Goal: Information Seeking & Learning: Learn about a topic

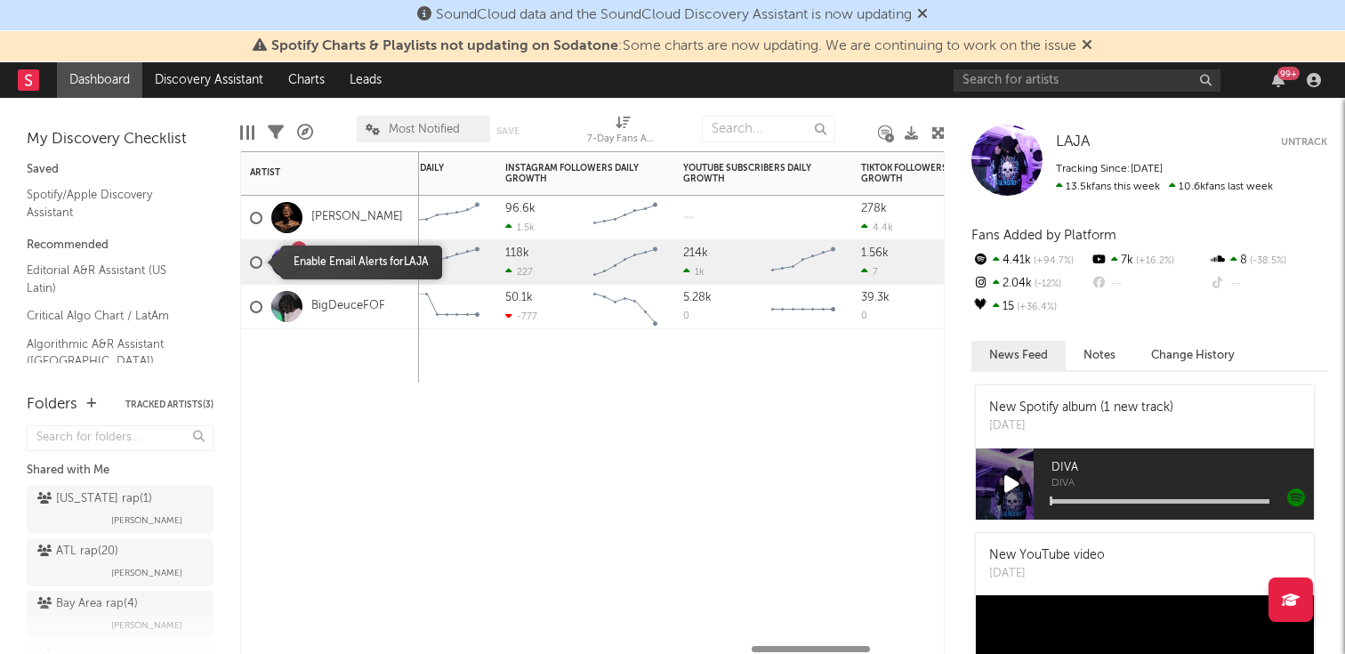
click at [246, 261] on div "1 LAJA" at bounding box center [330, 262] width 178 height 44
click at [256, 261] on div at bounding box center [256, 262] width 12 height 12
click at [250, 261] on input "checkbox" at bounding box center [250, 262] width 0 height 16
click at [256, 261] on div at bounding box center [256, 262] width 12 height 12
click at [250, 261] on input "checkbox" at bounding box center [250, 262] width 0 height 16
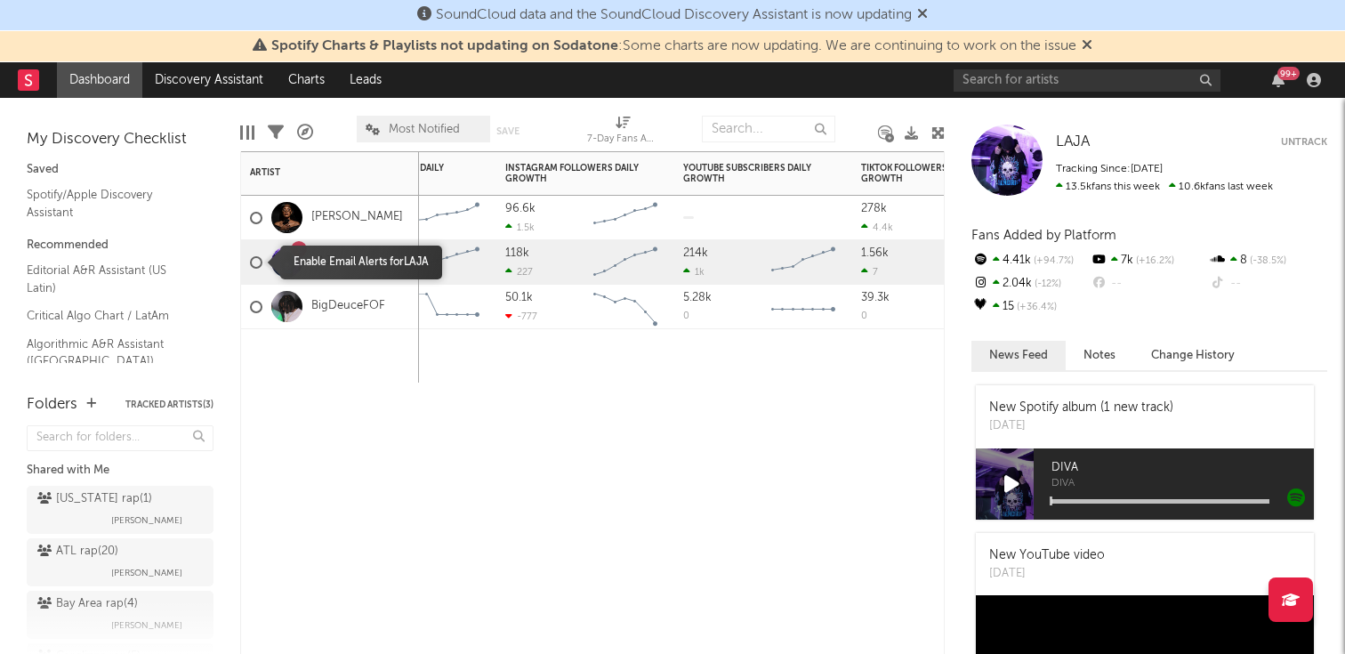
click at [256, 261] on div at bounding box center [256, 262] width 12 height 12
click at [250, 261] on input "checkbox" at bounding box center [250, 262] width 0 height 16
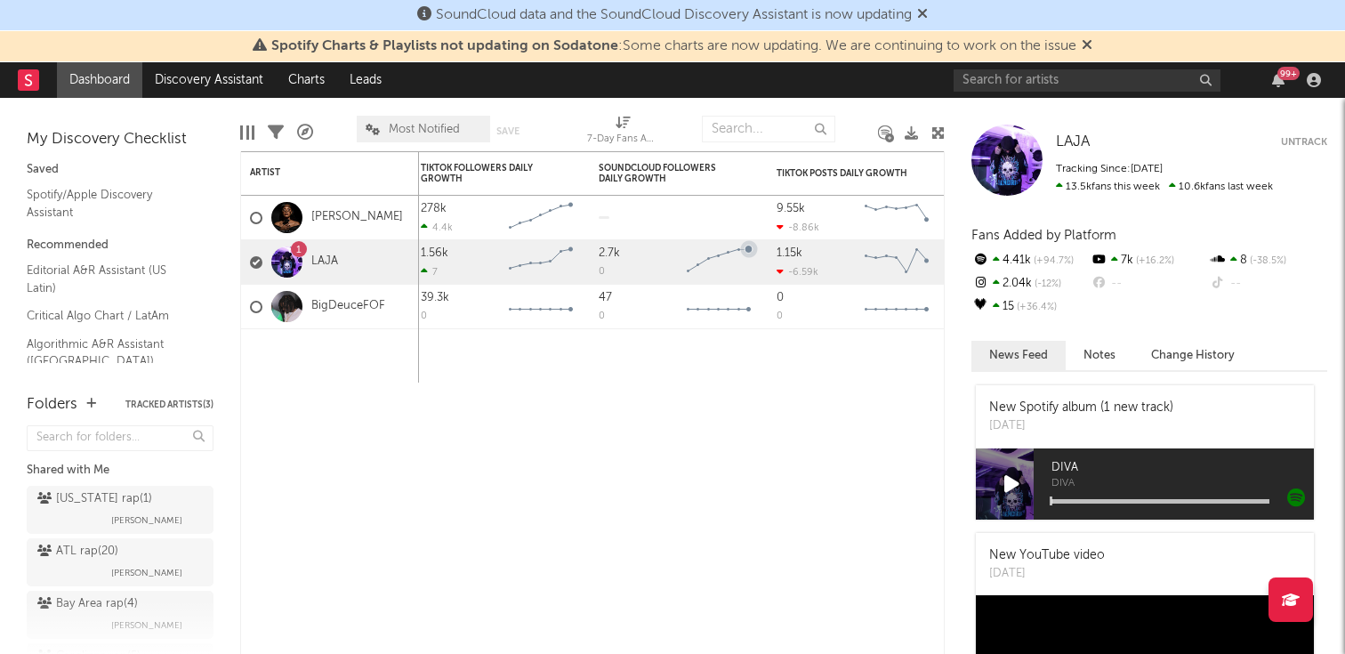
click at [1305, 141] on button "Untrack" at bounding box center [1304, 142] width 46 height 18
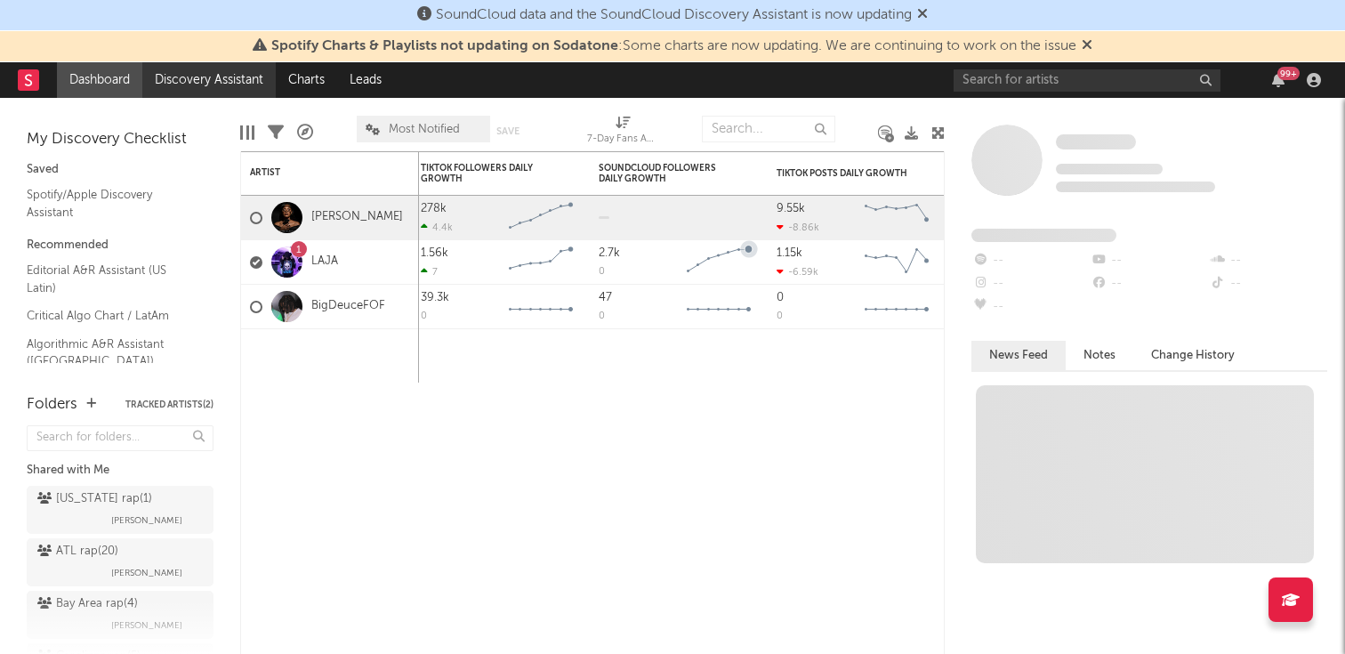
click at [230, 86] on link "Discovery Assistant" at bounding box center [208, 80] width 133 height 36
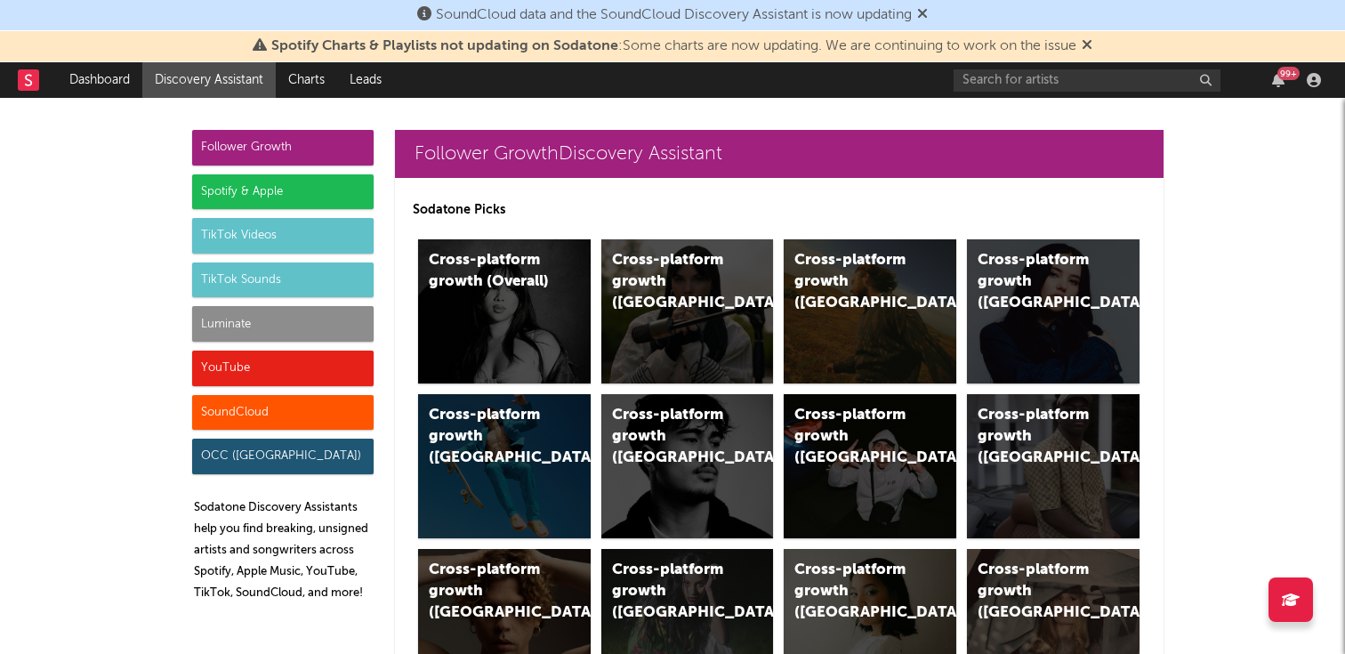
click at [255, 329] on div "Luminate" at bounding box center [282, 324] width 181 height 36
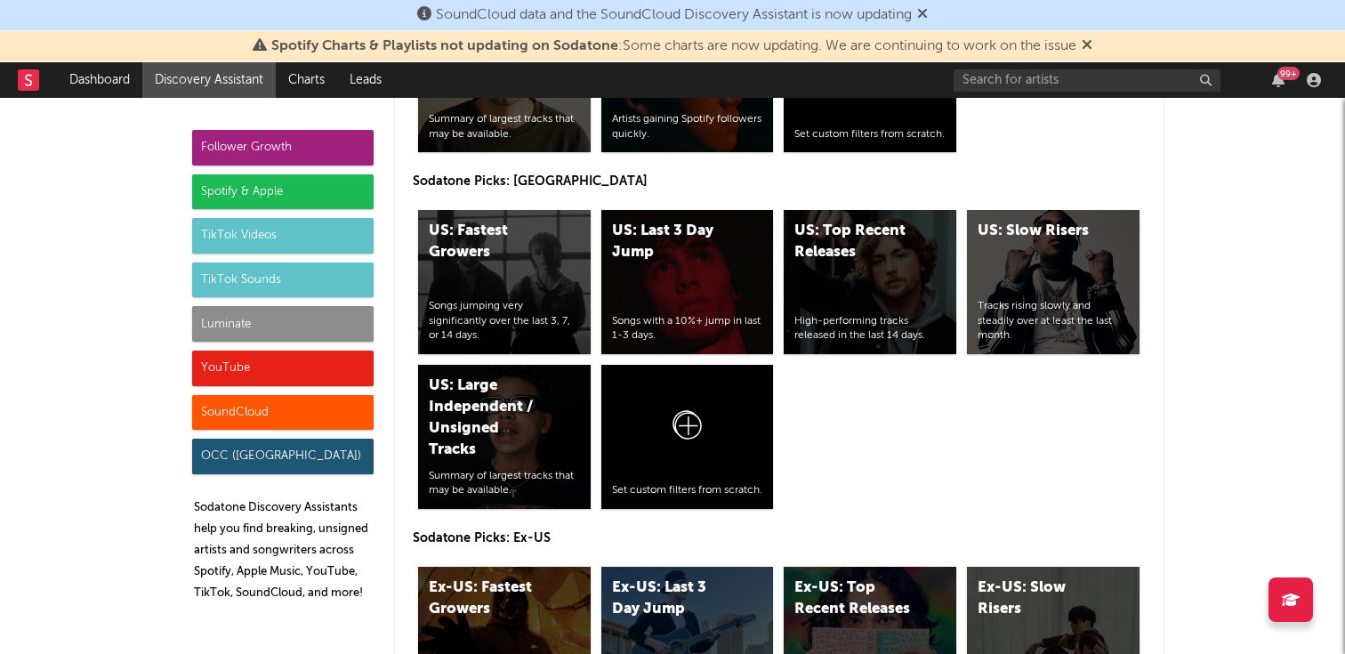
scroll to position [8701, 0]
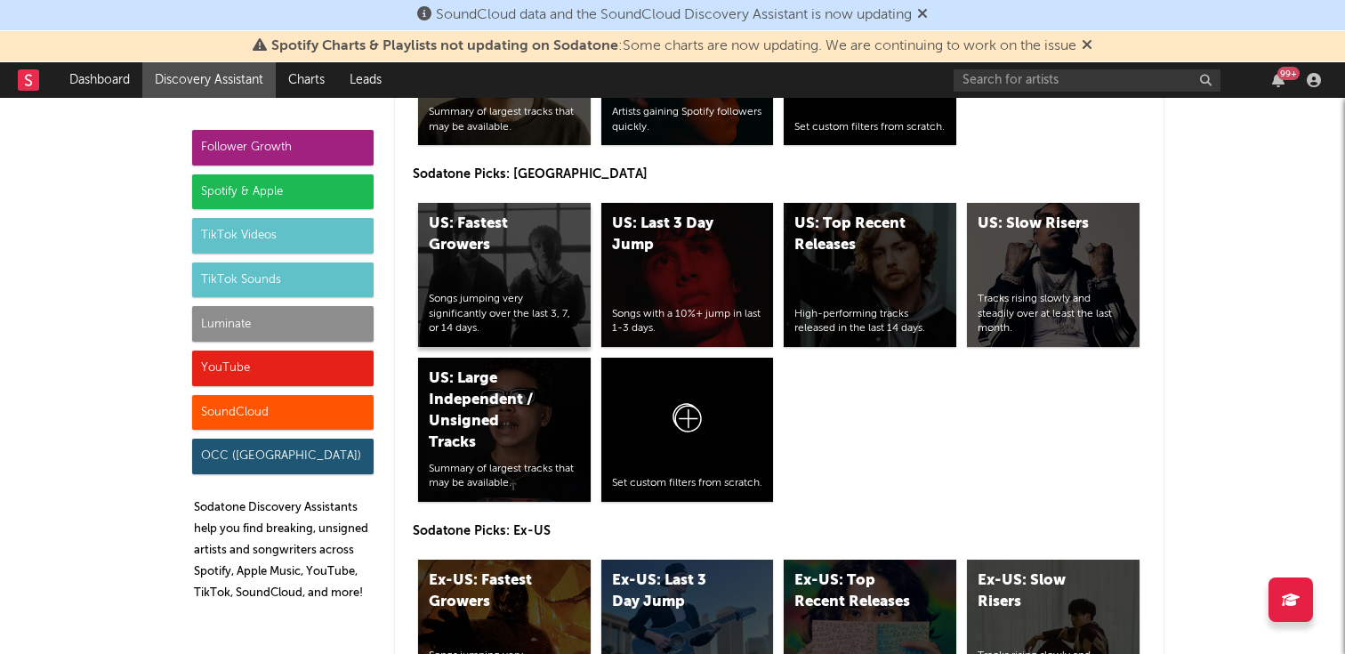
click at [552, 245] on div "US: Fastest Growers Songs jumping very significantly over the last 3, 7, or 14 …" at bounding box center [504, 275] width 173 height 144
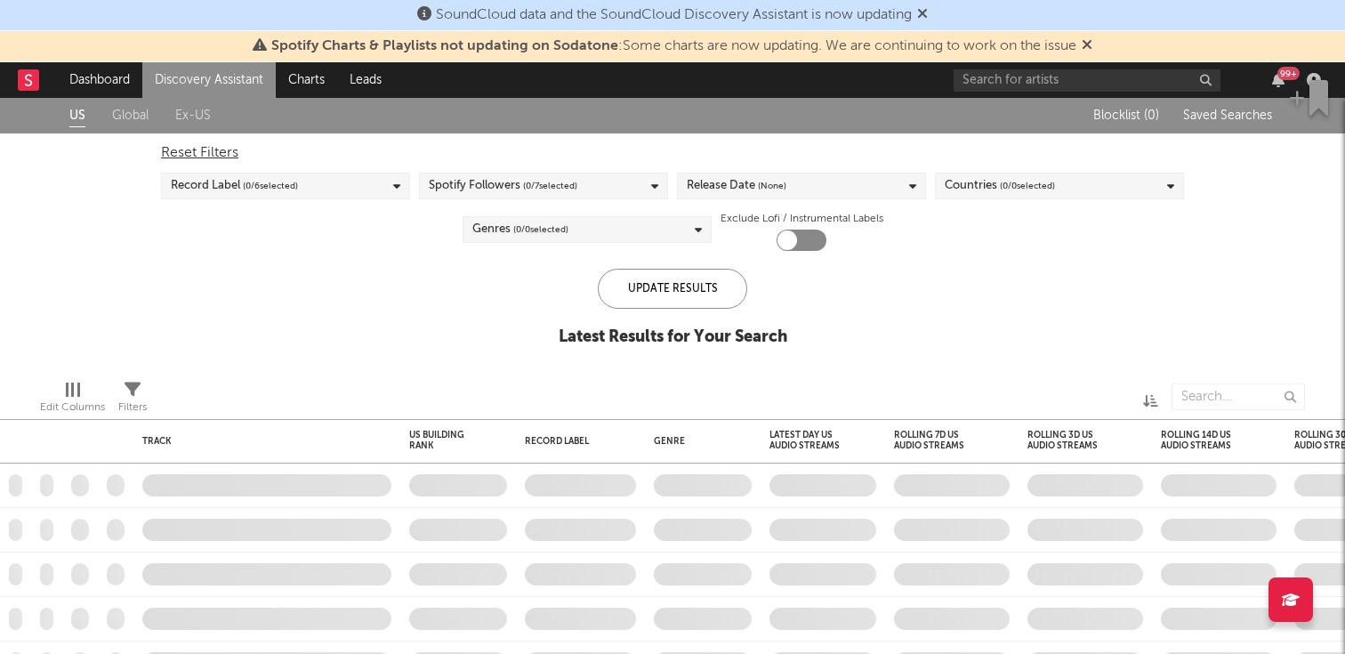
checkbox input "true"
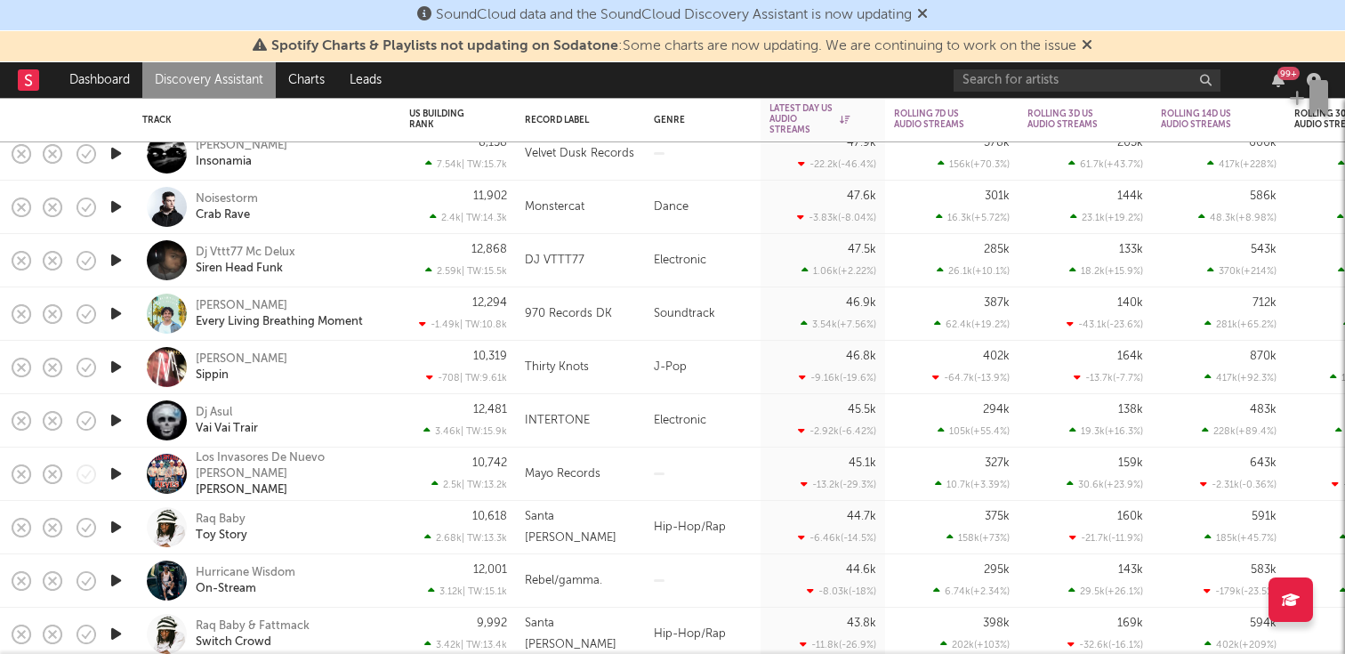
click at [115, 468] on icon "button" at bounding box center [116, 474] width 19 height 22
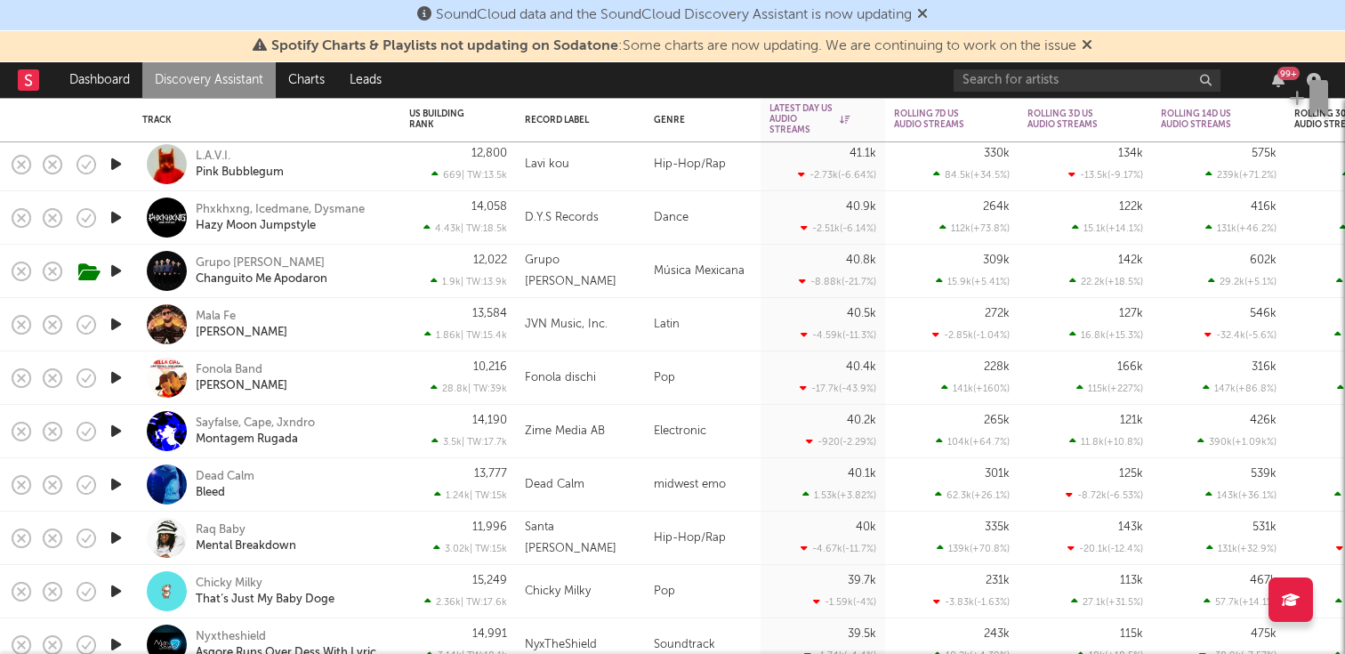
click at [239, 75] on link "Discovery Assistant" at bounding box center [208, 80] width 133 height 36
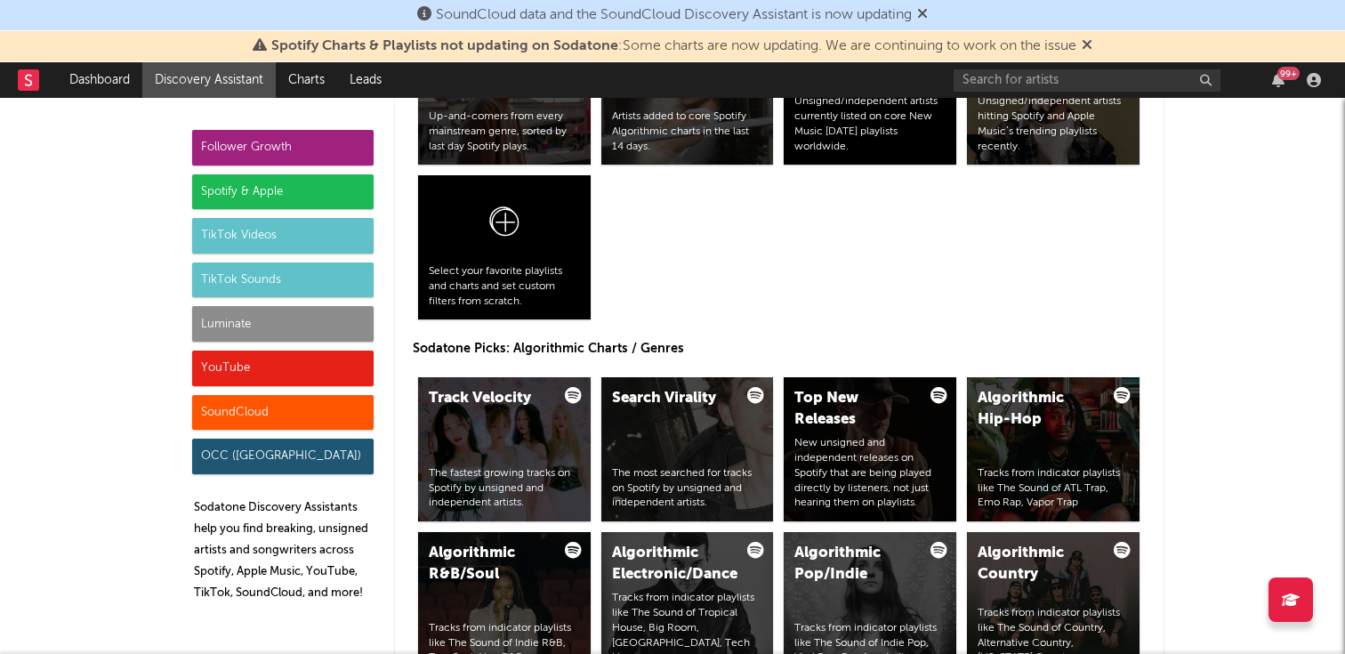
scroll to position [2015, 0]
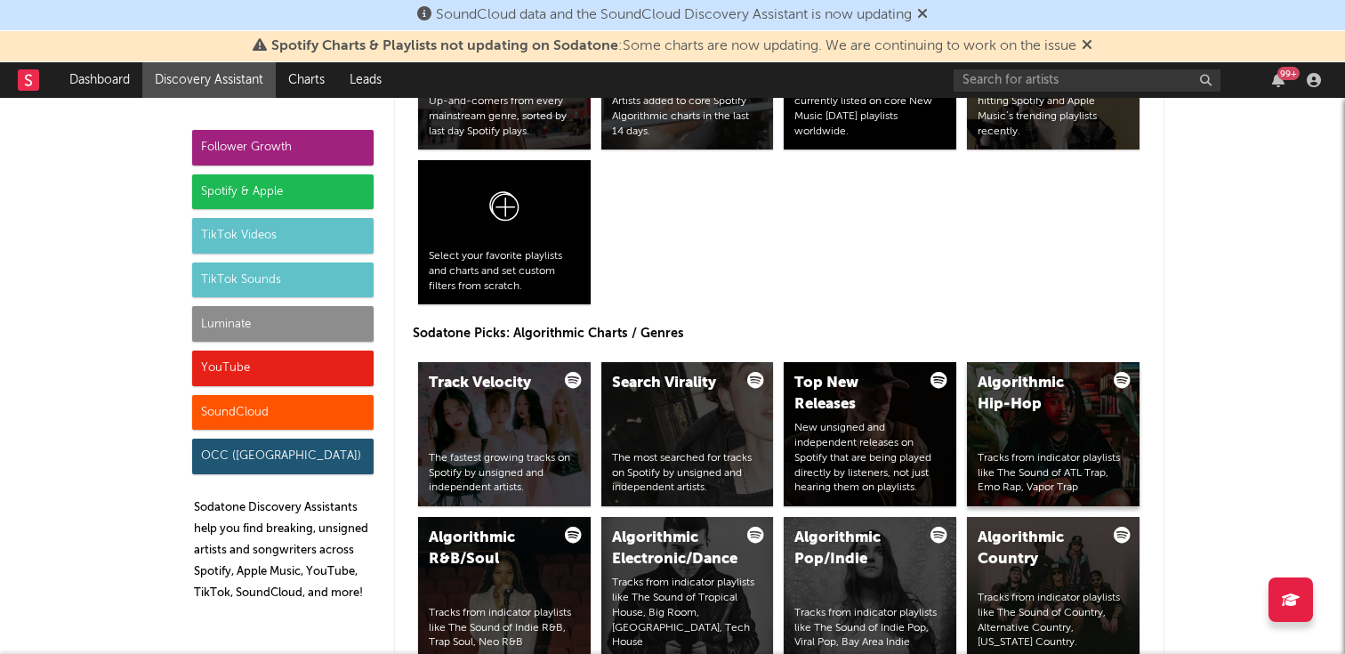
click at [1018, 375] on div "Algorithmic Hip-Hop" at bounding box center [1038, 394] width 121 height 43
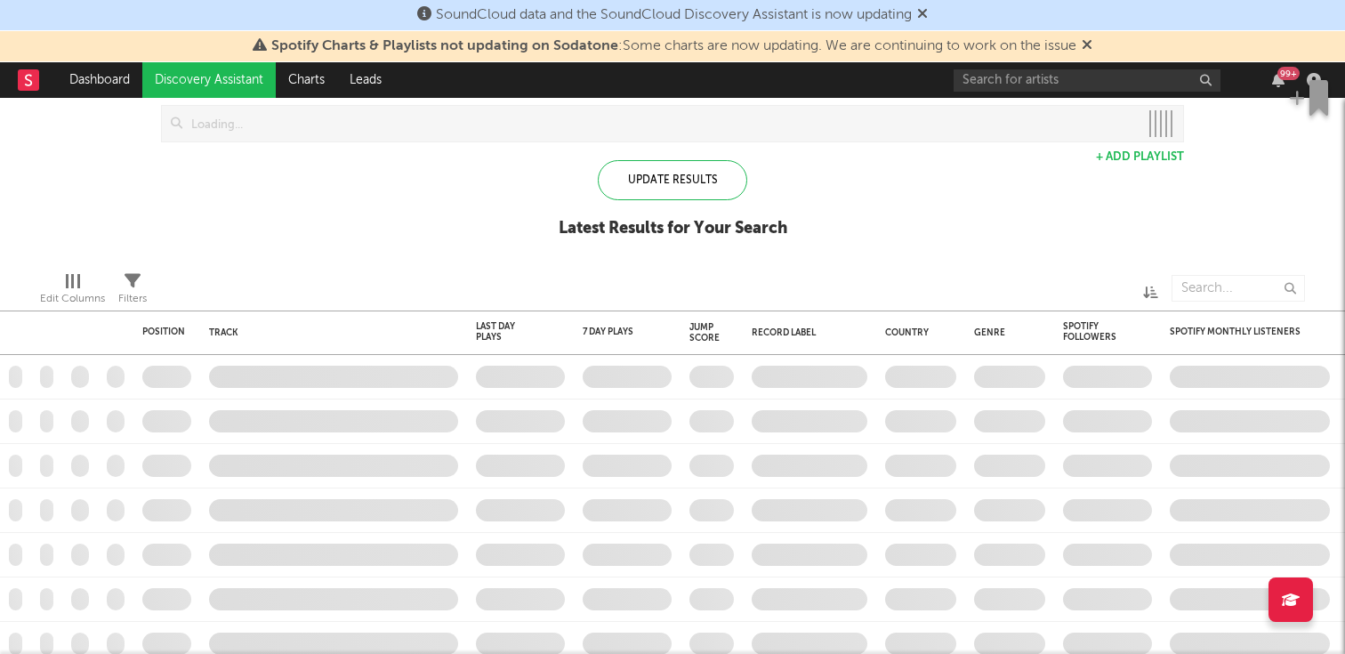
checkbox input "true"
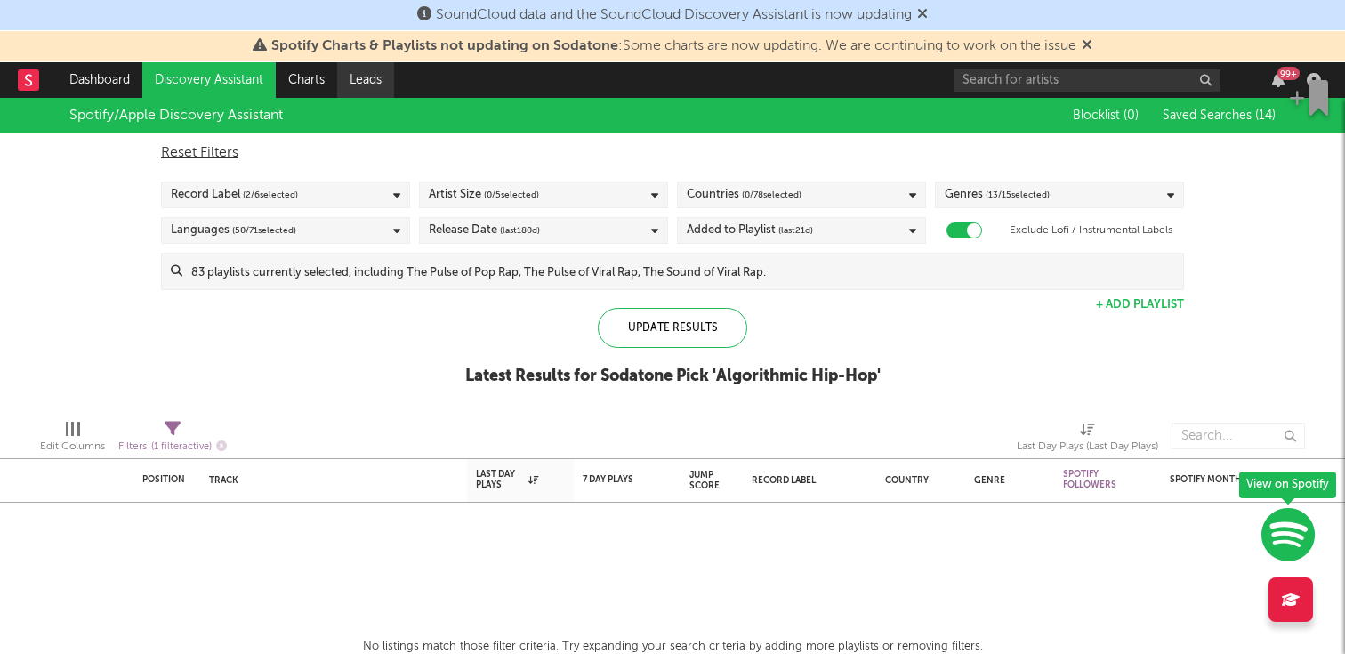
click at [358, 85] on link "Leads" at bounding box center [365, 80] width 57 height 36
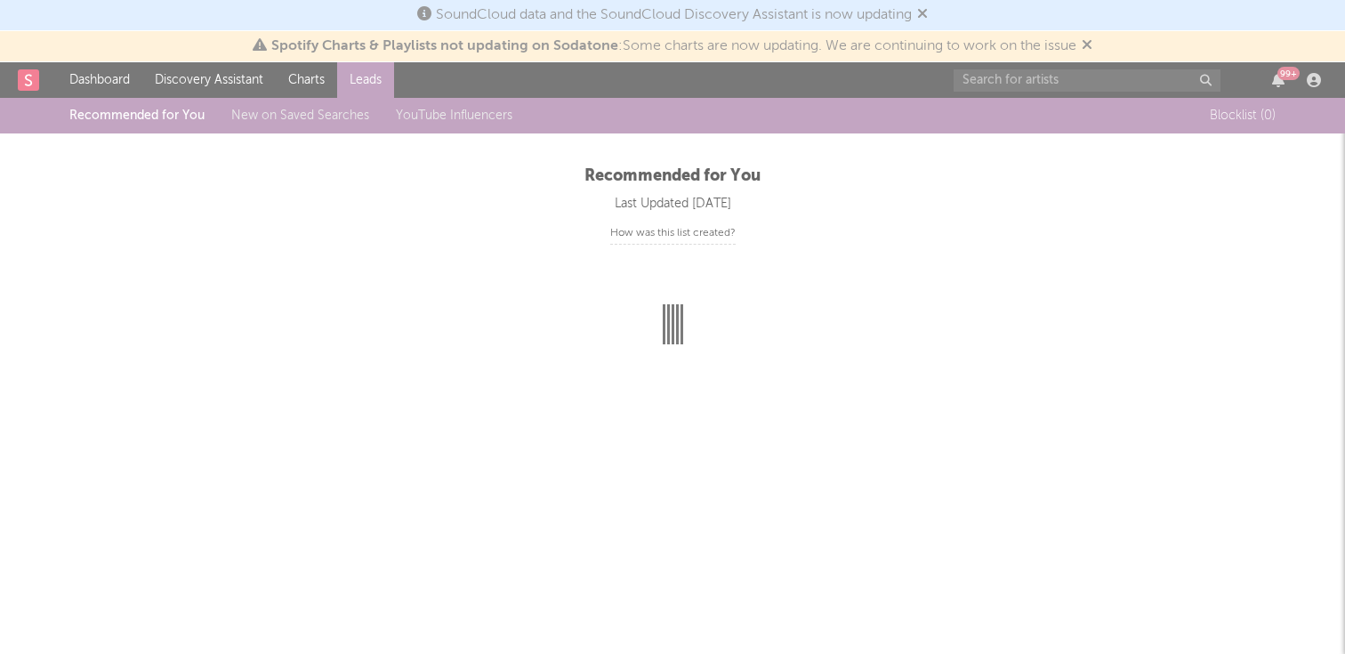
scroll to position [1, 0]
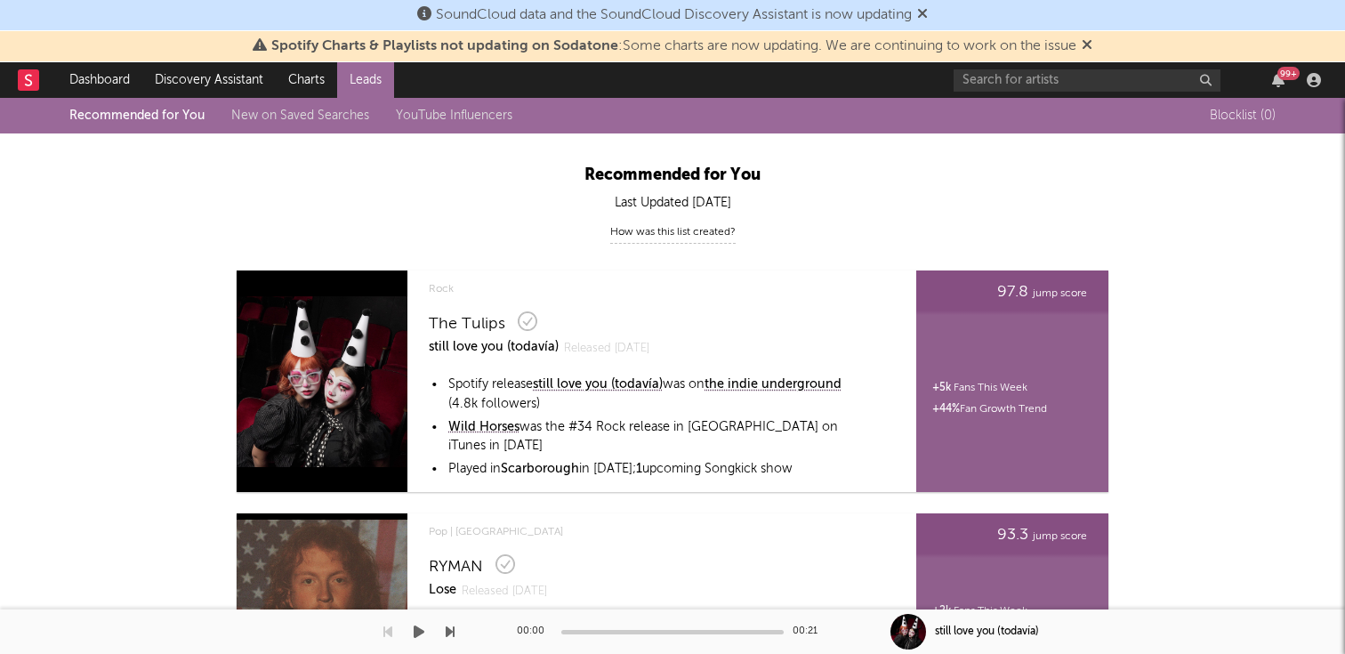
click at [308, 117] on link "New on Saved Searches" at bounding box center [300, 115] width 138 height 12
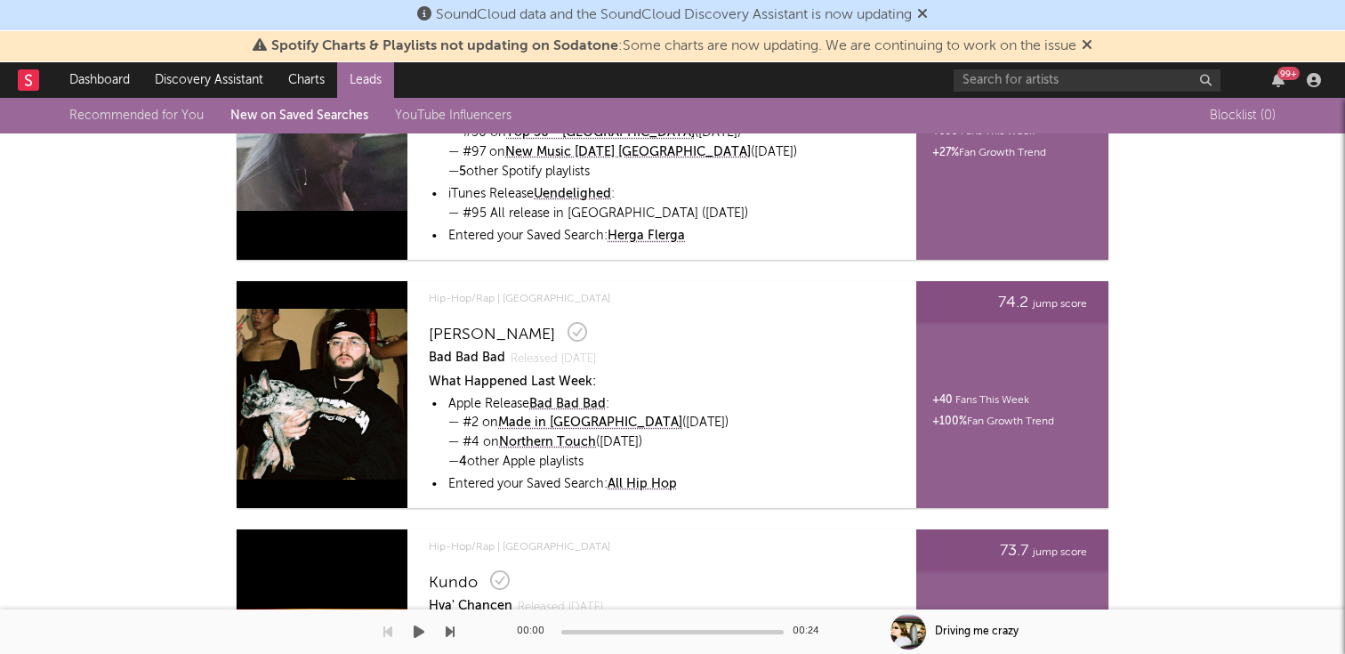
scroll to position [4268, 0]
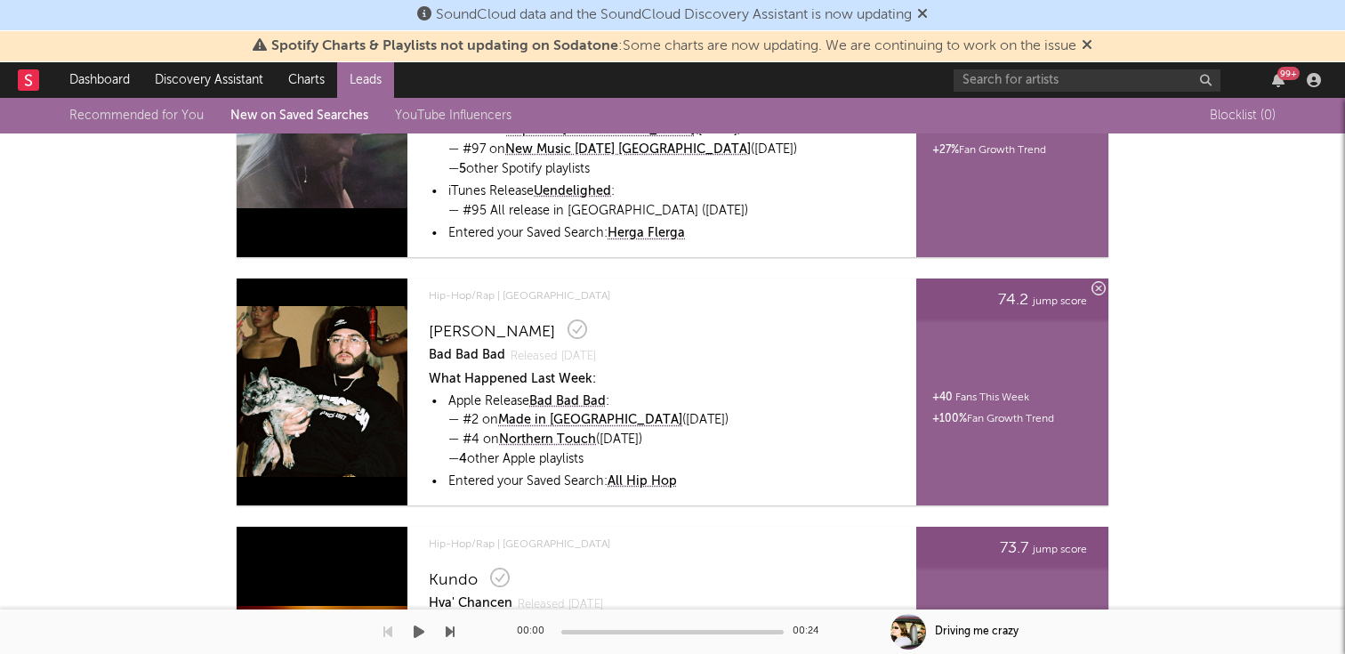
drag, startPoint x: 536, startPoint y: 331, endPoint x: 428, endPoint y: 329, distance: 107.6
click at [429, 329] on div "[PERSON_NAME]" at bounding box center [650, 329] width 443 height 27
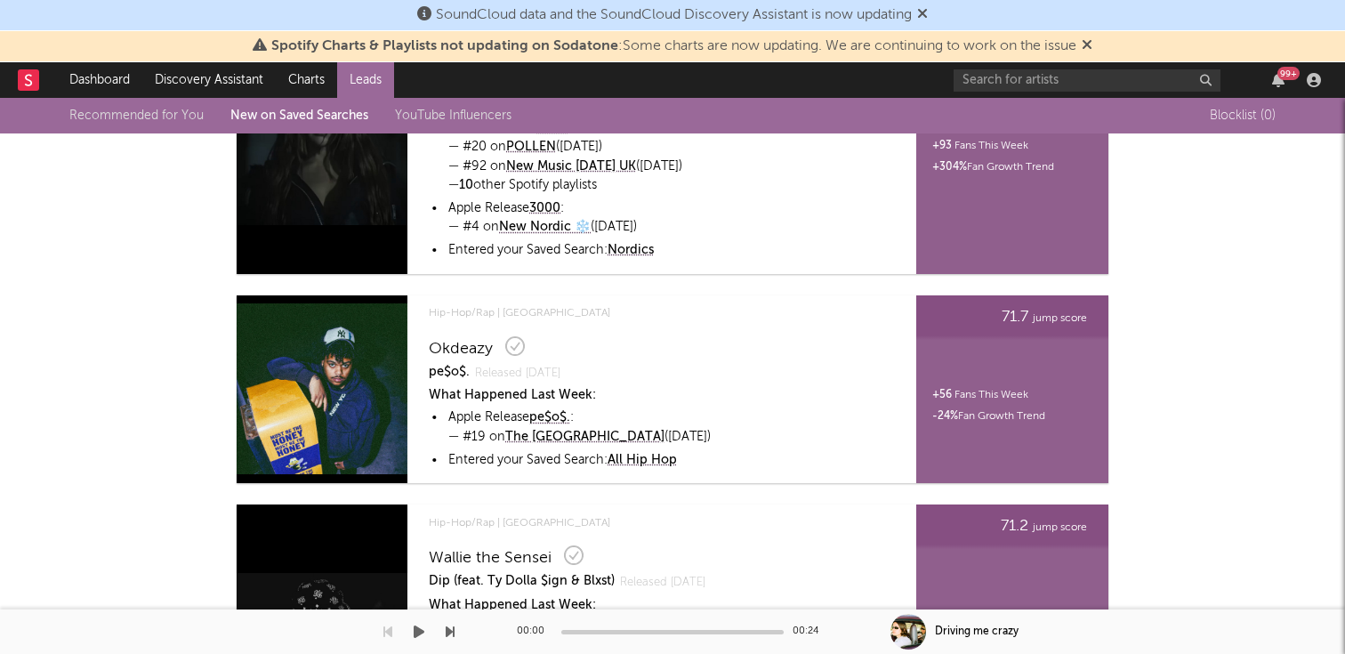
scroll to position [5641, 0]
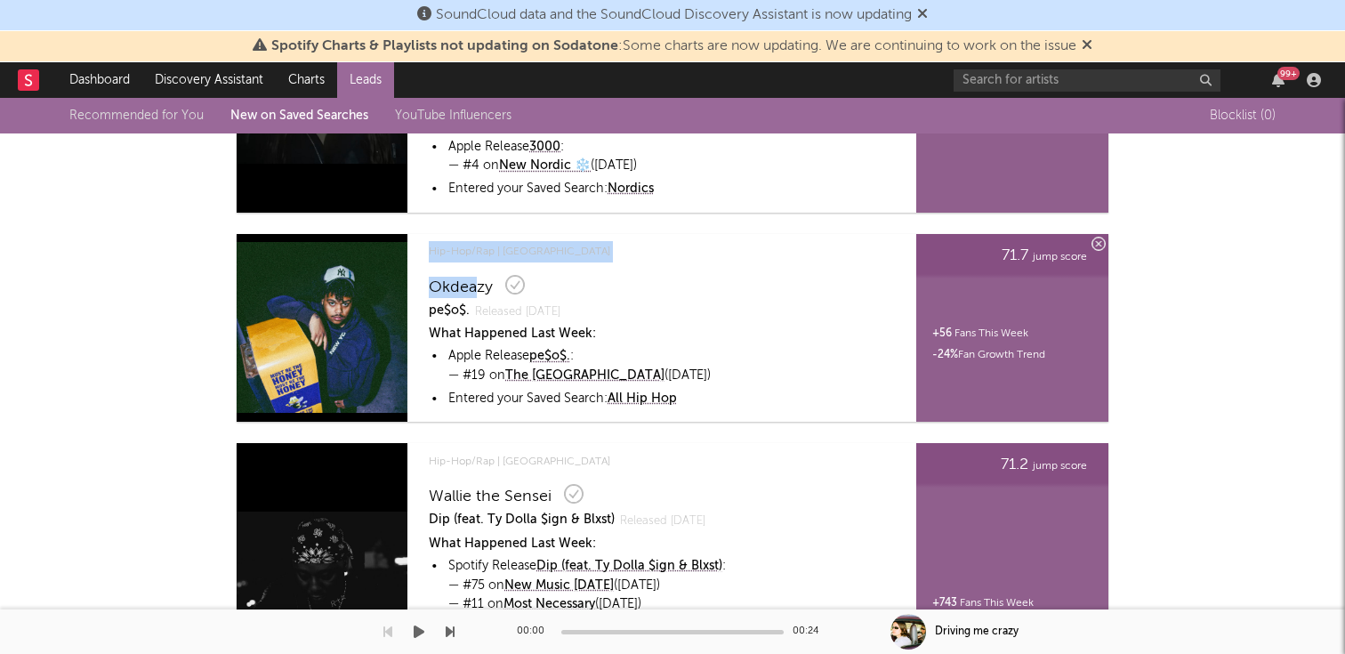
drag, startPoint x: 410, startPoint y: 284, endPoint x: 473, endPoint y: 283, distance: 63.2
click at [473, 283] on div "Blocklist Song Blocklist Artist Hip-Hop/Rap | [GEOGRAPHIC_DATA] Okdeazy pe$o$. …" at bounding box center [557, 328] width 640 height 189
copy div "Okdeazy"
drag, startPoint x: 495, startPoint y: 289, endPoint x: 427, endPoint y: 287, distance: 68.5
click at [427, 287] on div "Hip-Hop/Rap | [GEOGRAPHIC_DATA] Okdeazy pe$o$. Released [DATE] What Happened La…" at bounding box center [647, 328] width 459 height 189
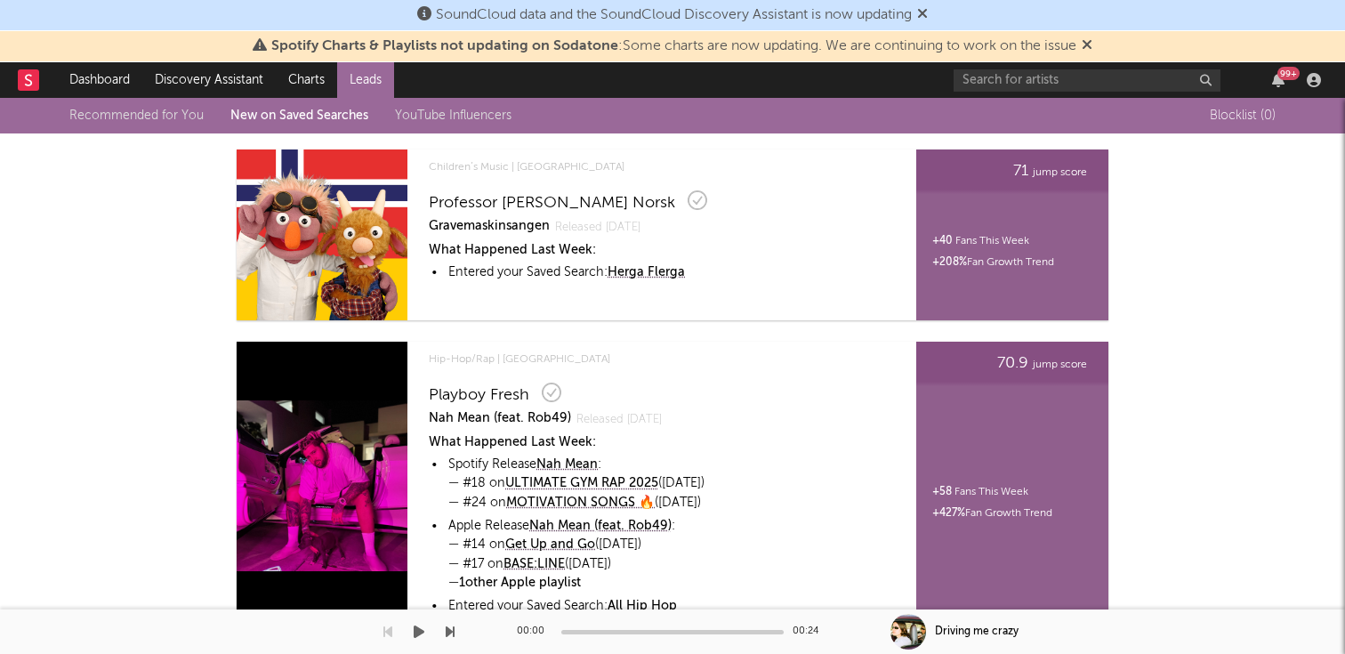
scroll to position [6535, 0]
